Goal: Check status: Check status

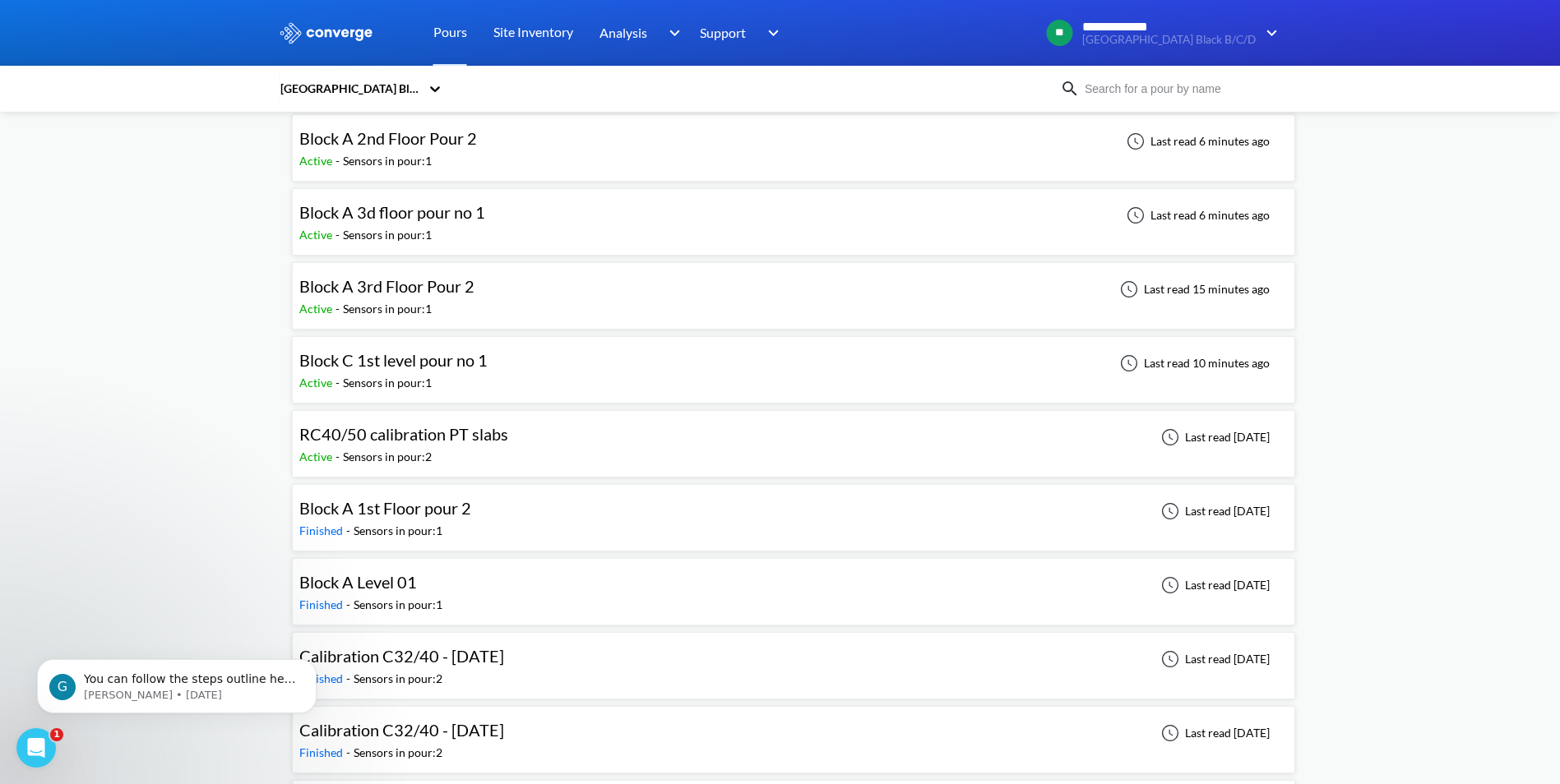
scroll to position [164, 0]
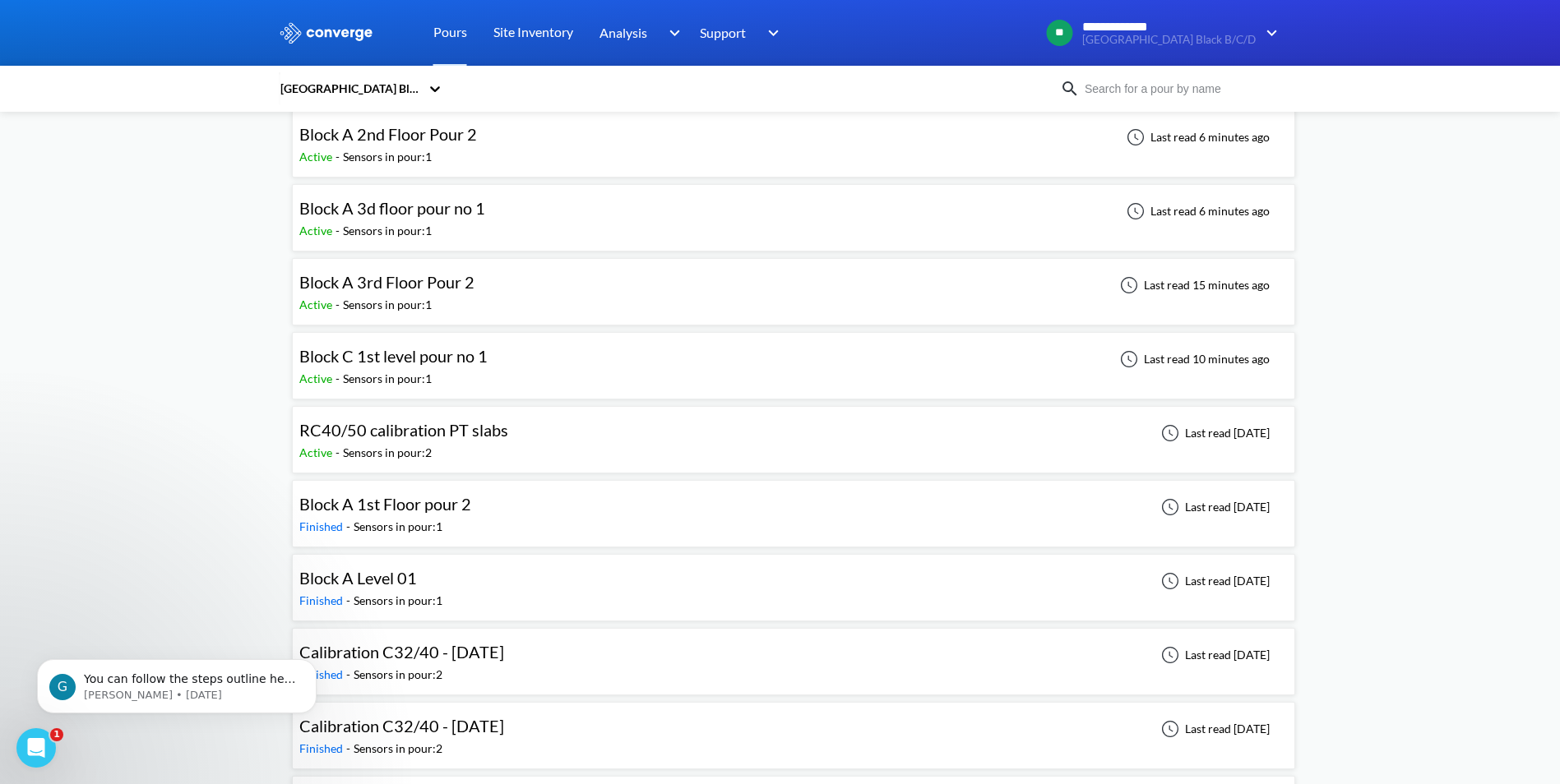
click at [437, 370] on div "Active - Sensors in pour: 1" at bounding box center [398, 379] width 197 height 18
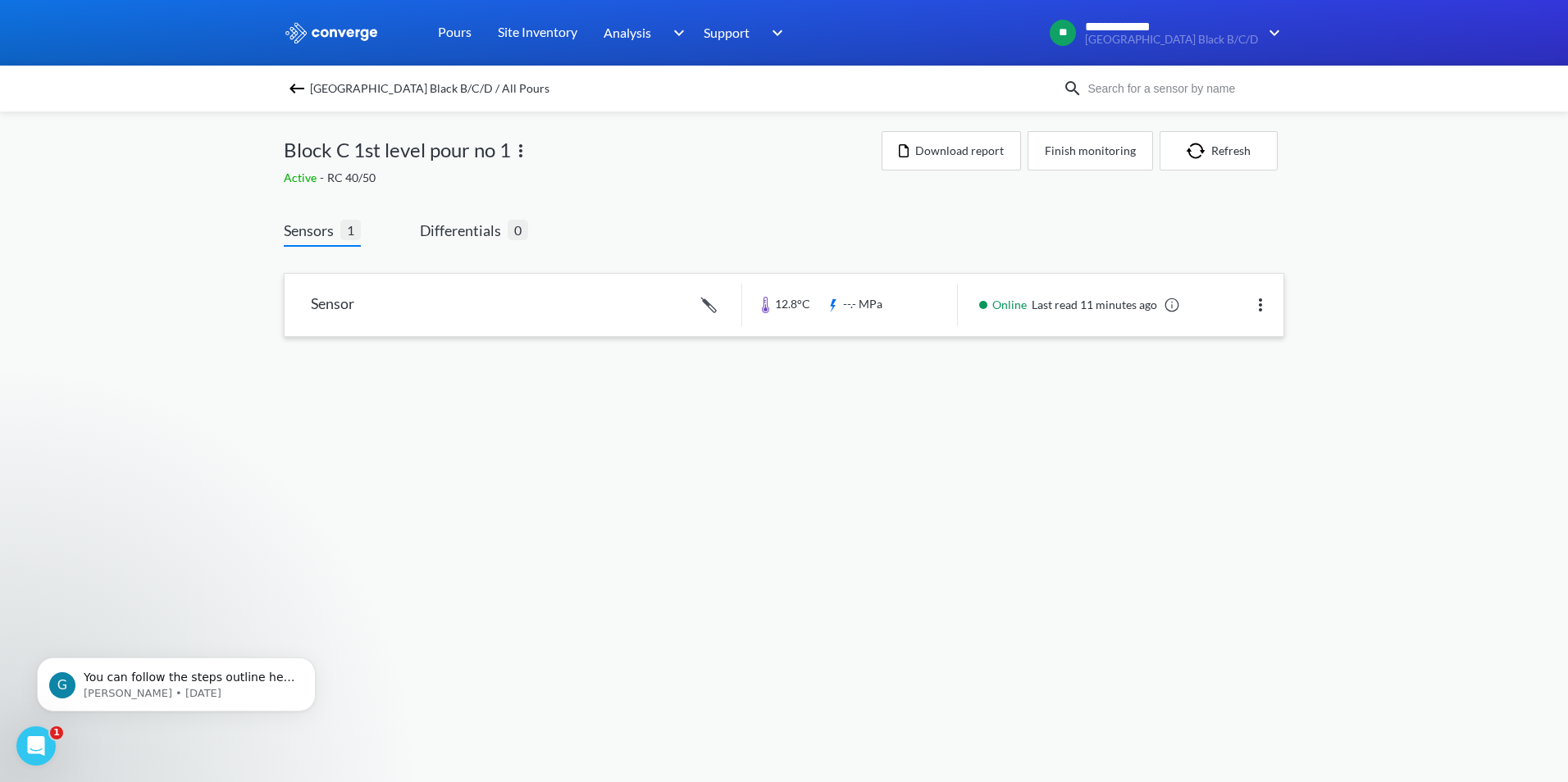
click at [533, 308] on link at bounding box center [784, 305] width 999 height 63
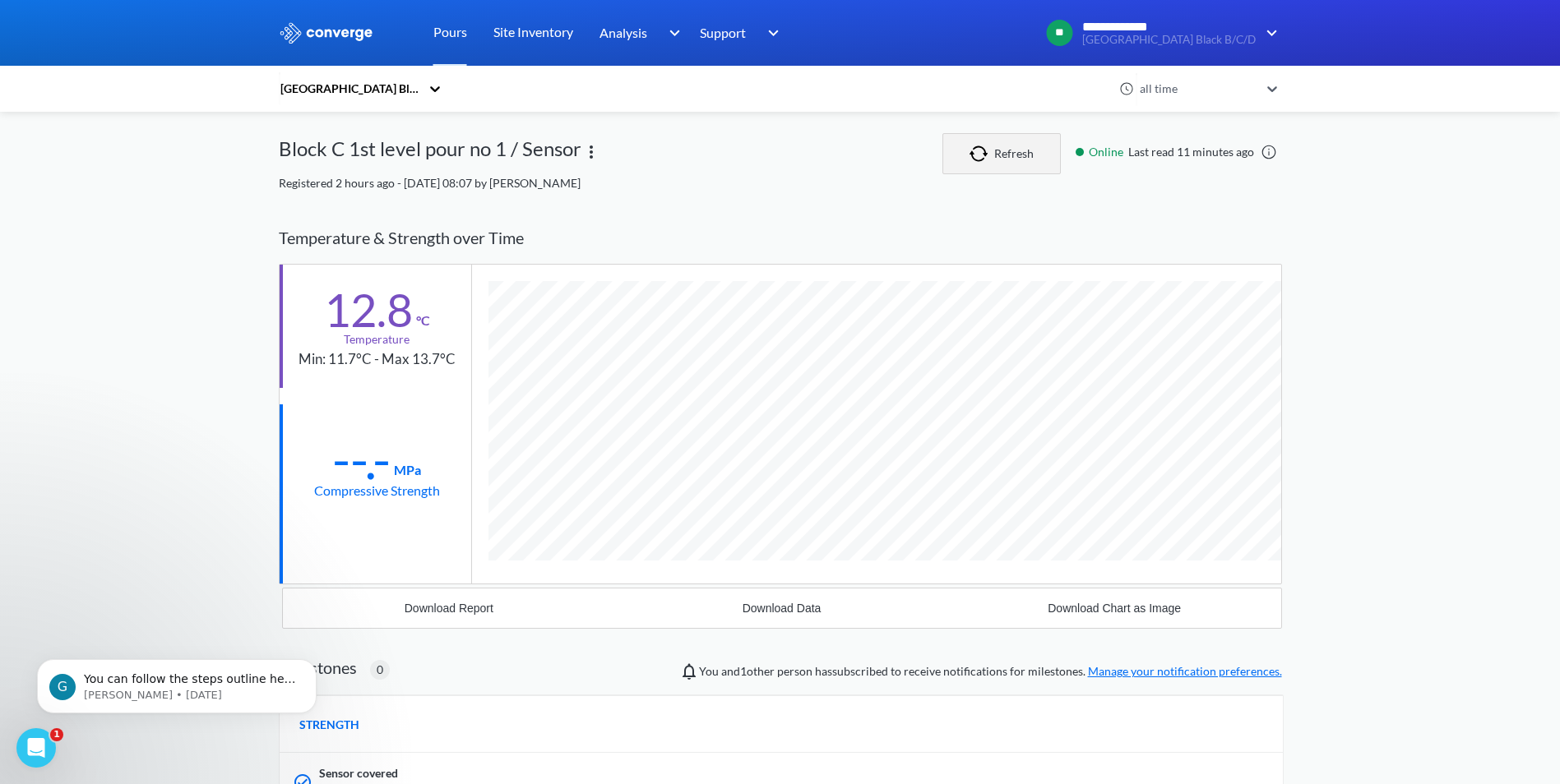
click at [963, 149] on button "Refresh" at bounding box center [1002, 154] width 118 height 41
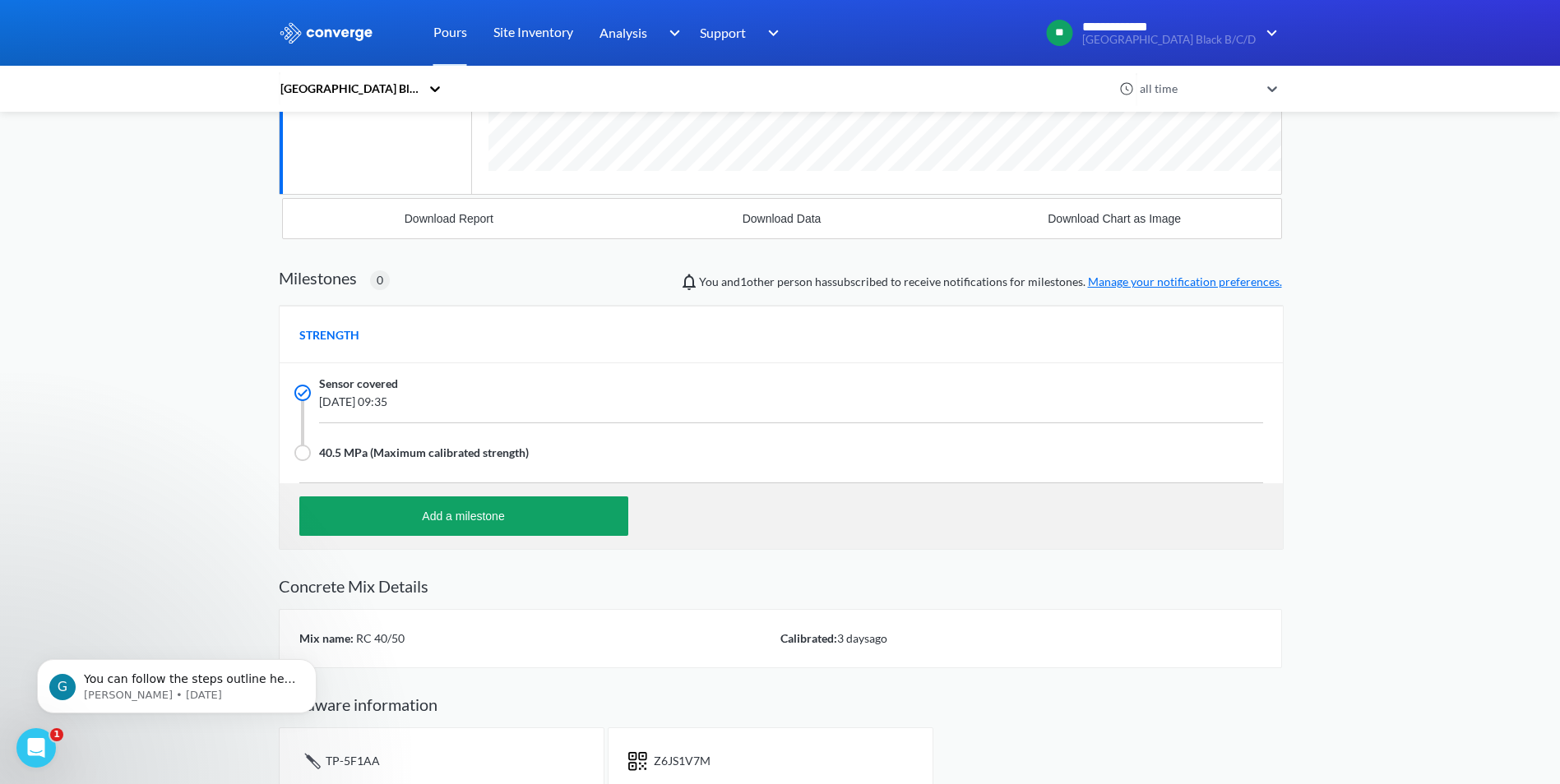
scroll to position [414, 0]
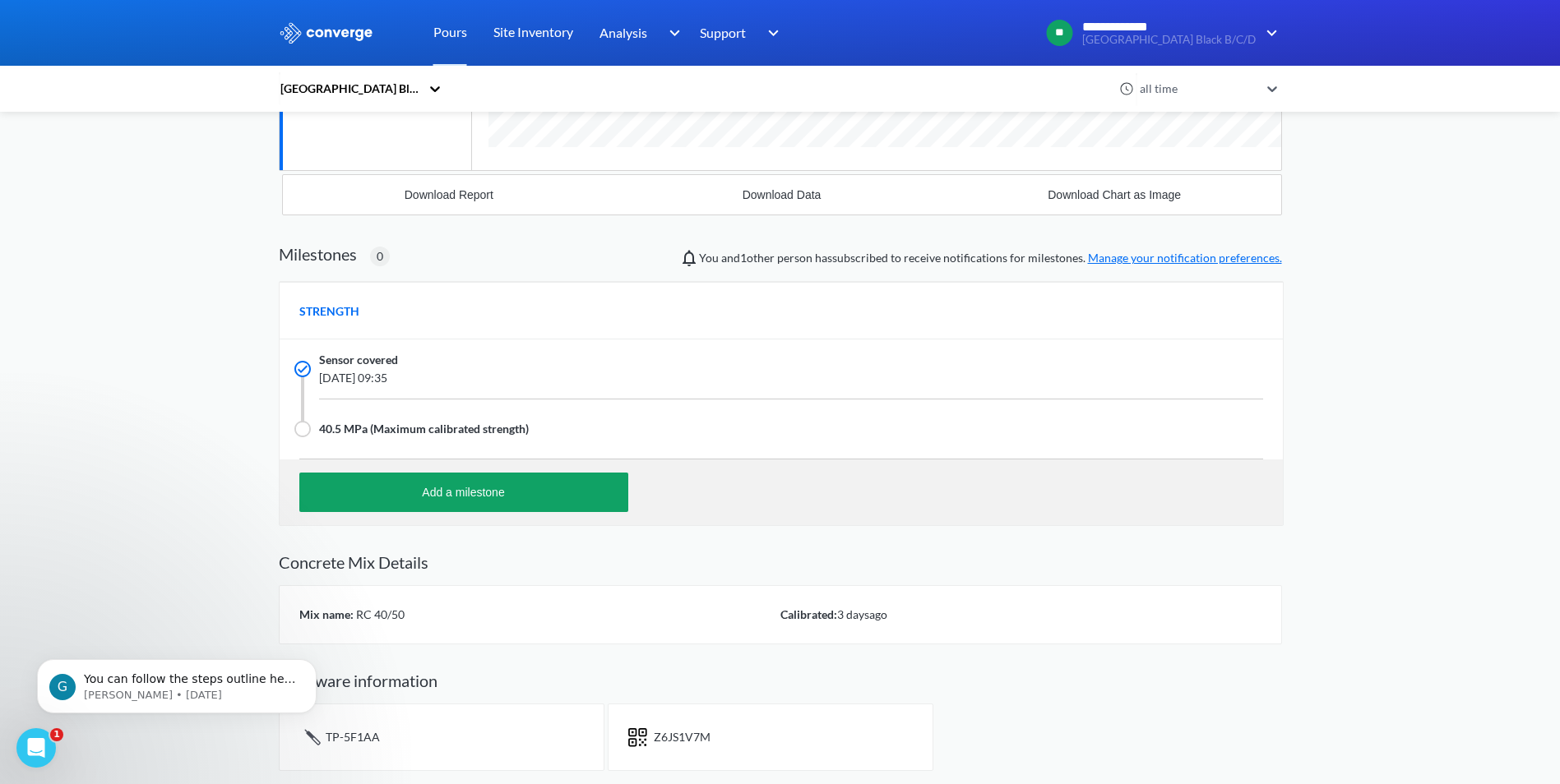
click at [380, 432] on span "40.5 MPa (Maximum calibrated strength)" at bounding box center [424, 429] width 210 height 18
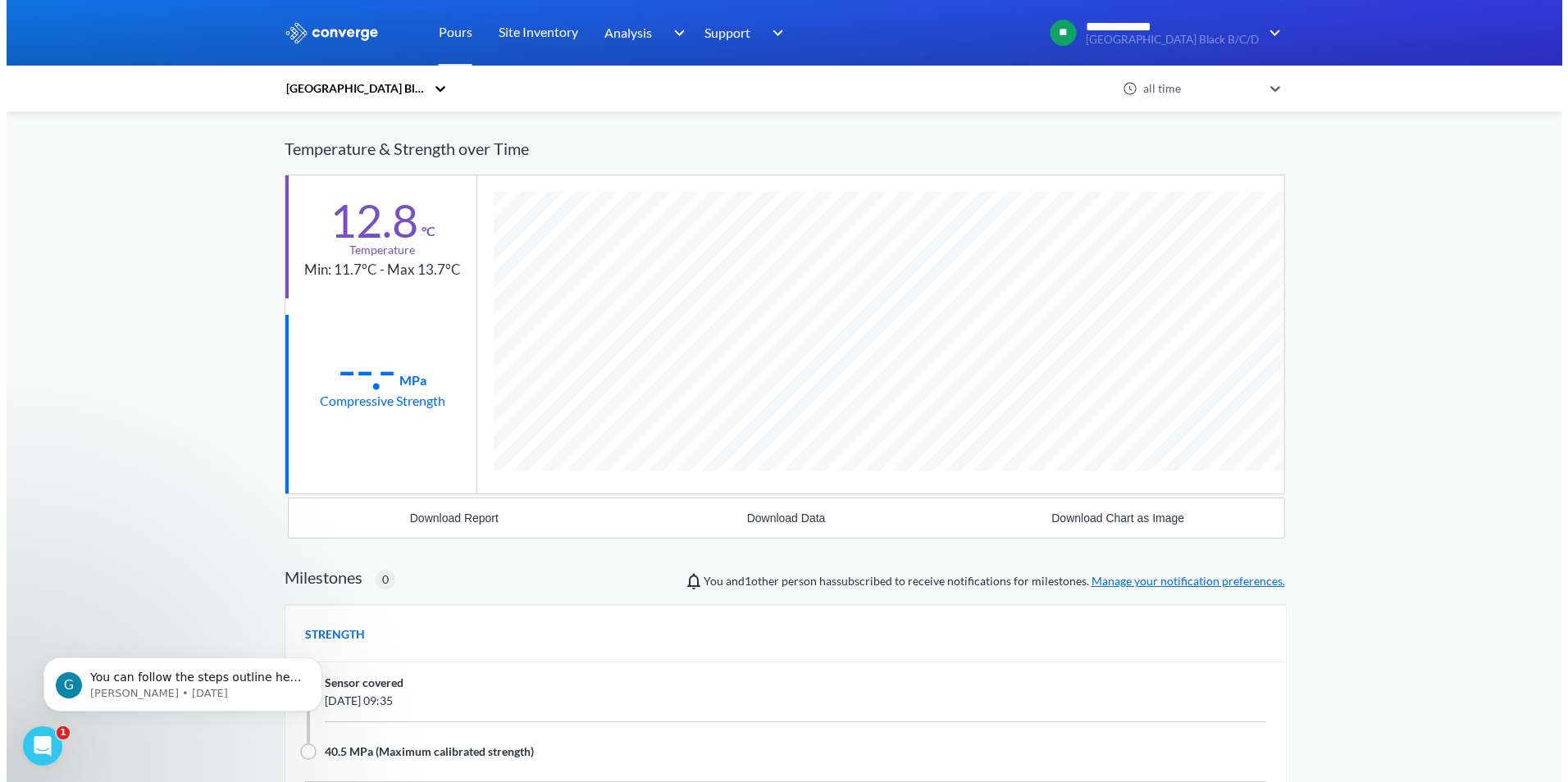
scroll to position [0, 0]
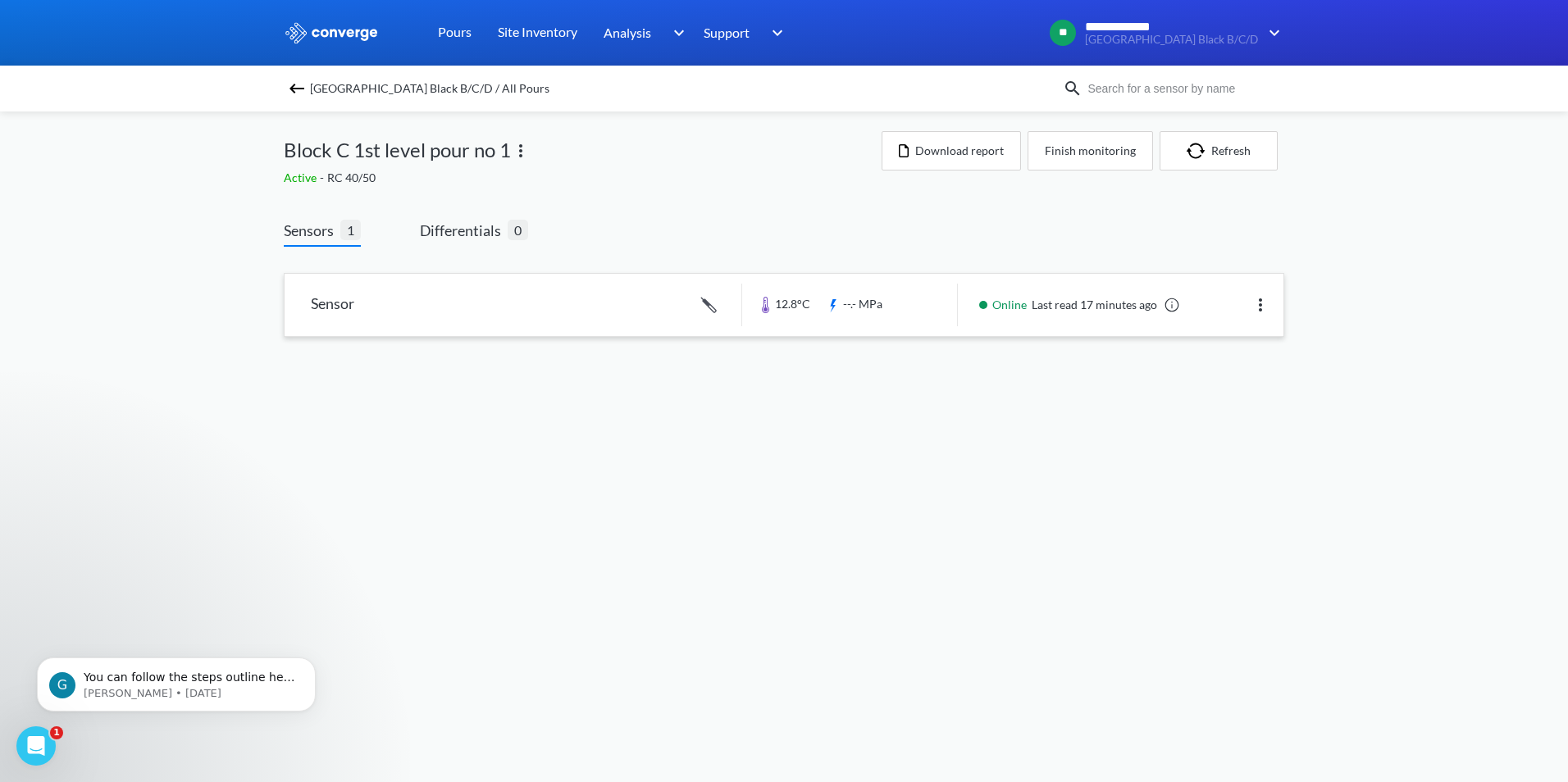
click at [1253, 305] on img at bounding box center [1260, 305] width 20 height 20
click at [1229, 308] on div "Edit" at bounding box center [1218, 304] width 105 height 31
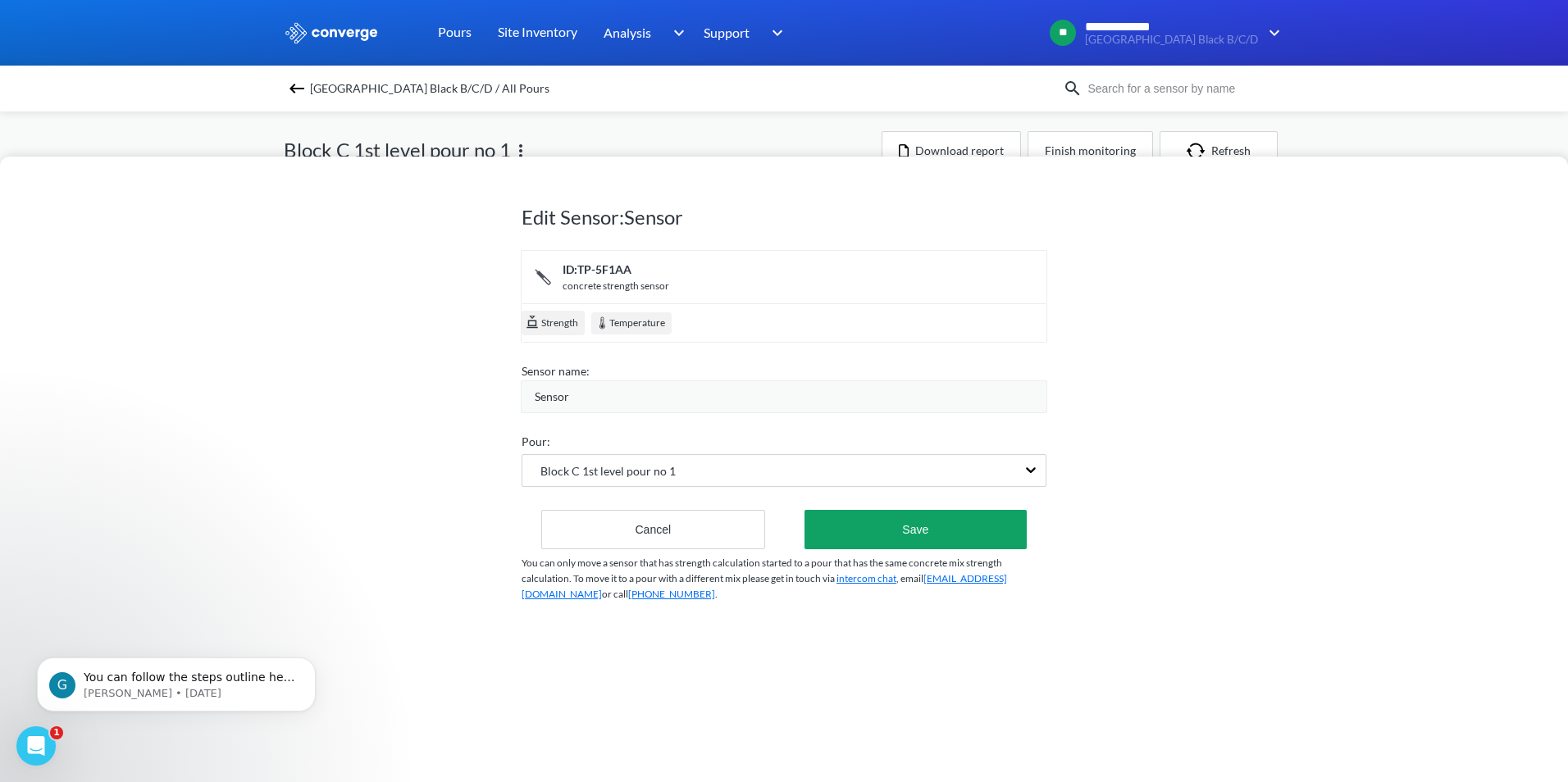
drag, startPoint x: 595, startPoint y: 532, endPoint x: 586, endPoint y: 525, distance: 11.4
click at [595, 533] on button "Cancel" at bounding box center [653, 529] width 224 height 39
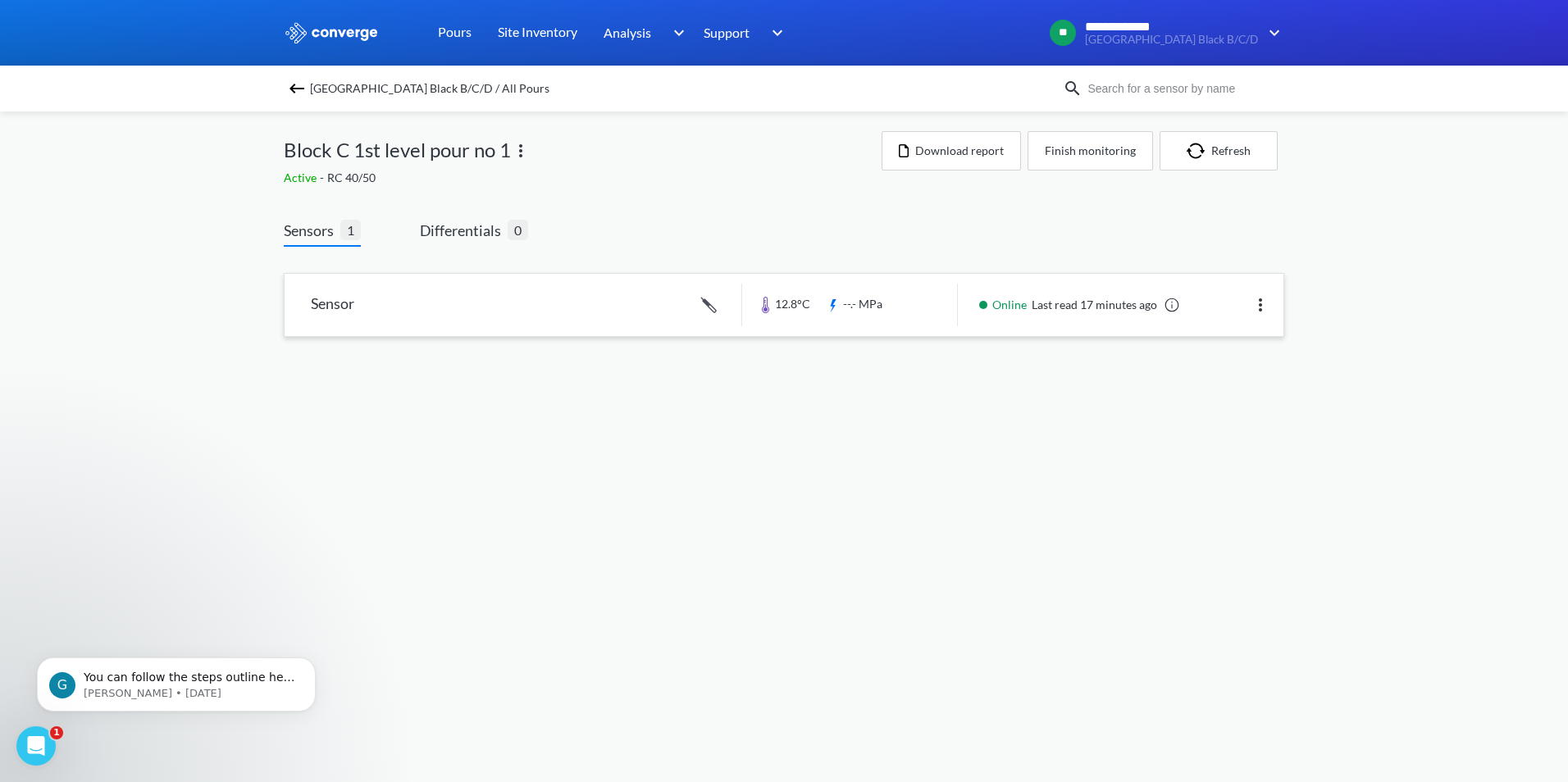
click at [526, 150] on img at bounding box center [520, 151] width 20 height 20
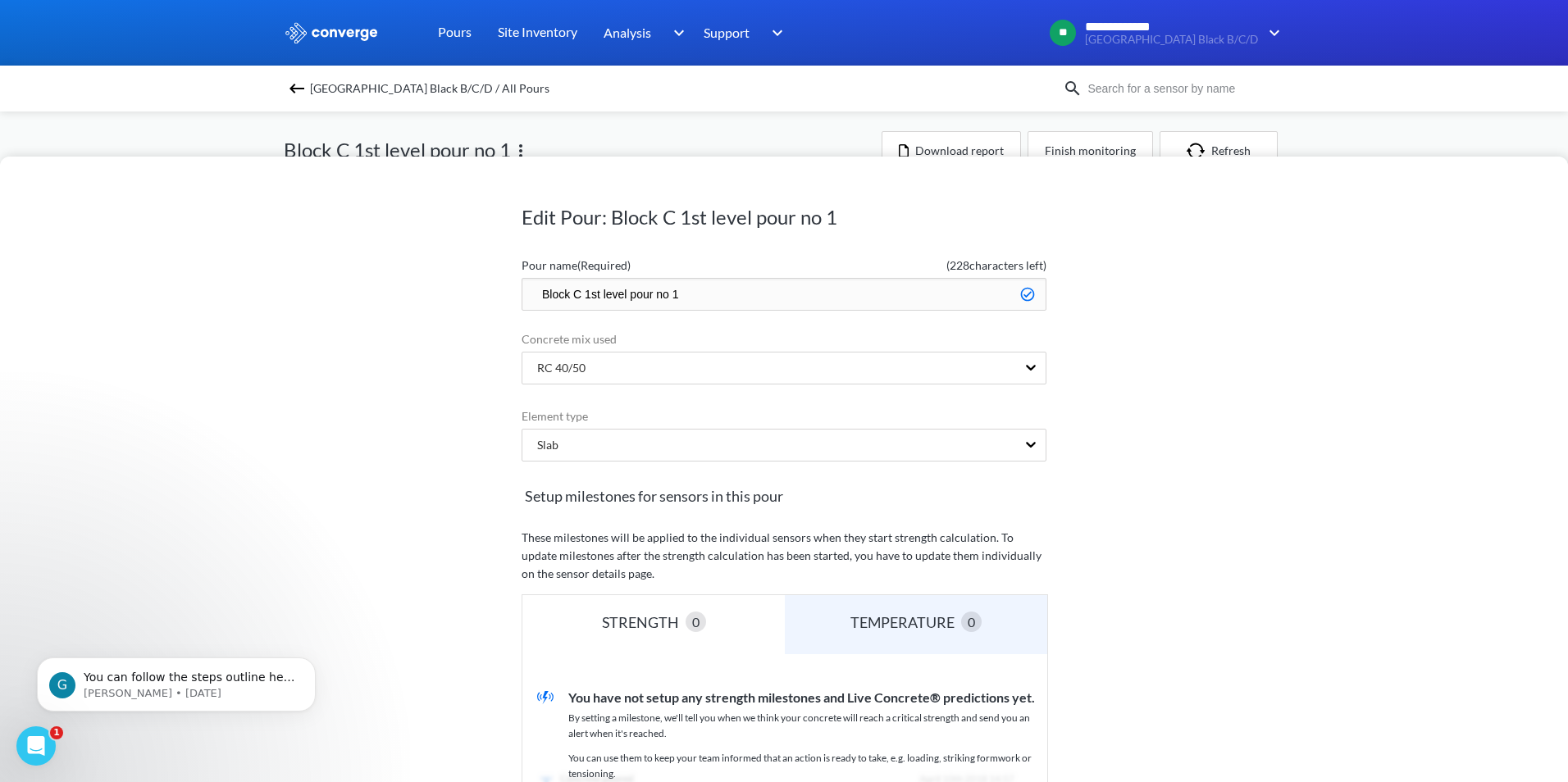
click at [1417, 137] on div "Edit Pour: Block C 1st level pour no 1 Pour name (Required) ( 228 characters le…" at bounding box center [784, 391] width 1568 height 782
